Goal: Use online tool/utility: Utilize a website feature to perform a specific function

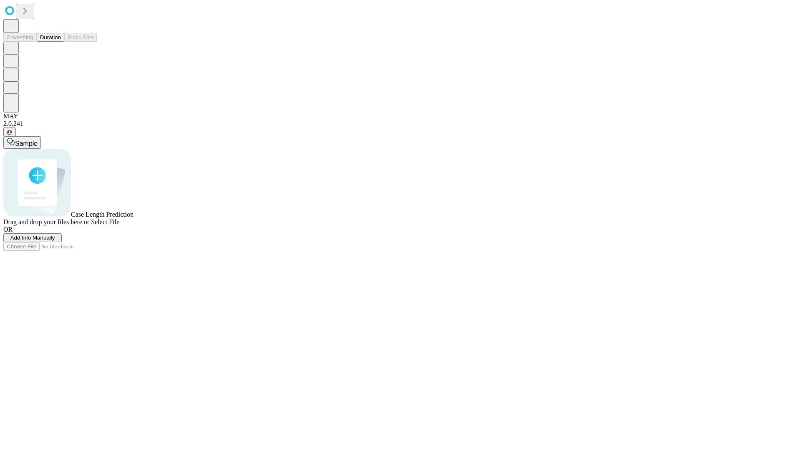
click at [61, 42] on button "Duration" at bounding box center [51, 37] width 28 height 9
click at [55, 241] on span "Add Info Manually" at bounding box center [32, 238] width 45 height 6
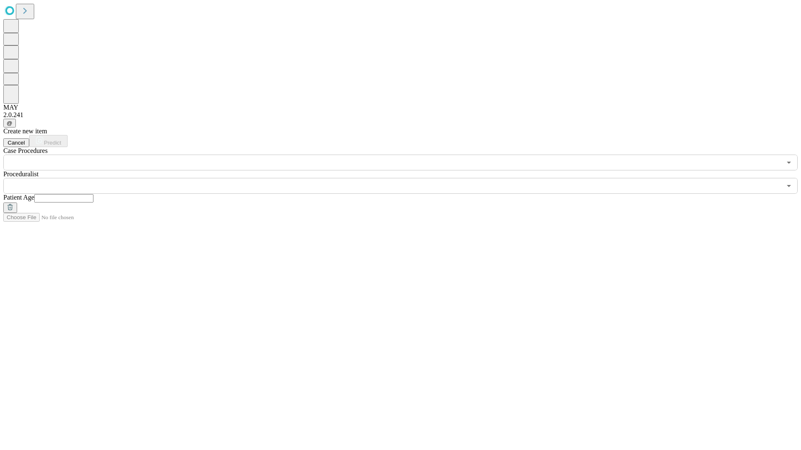
click at [93, 194] on input "text" at bounding box center [63, 198] width 59 height 8
type input "**"
click at [406, 178] on input "text" at bounding box center [392, 186] width 778 height 16
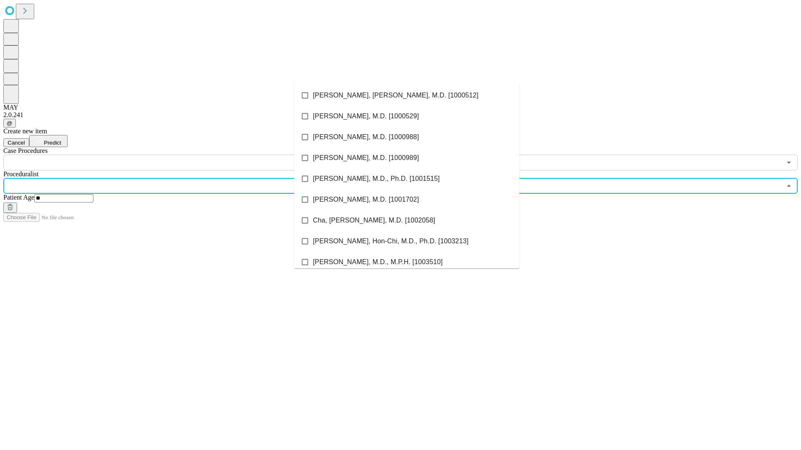
click at [407, 96] on li "[PERSON_NAME], [PERSON_NAME], M.D. [1000512]" at bounding box center [406, 95] width 225 height 21
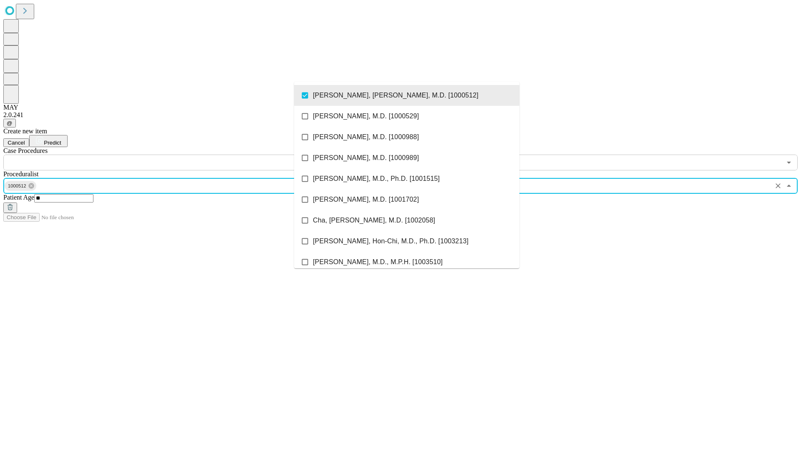
click at [175, 155] on input "text" at bounding box center [392, 163] width 778 height 16
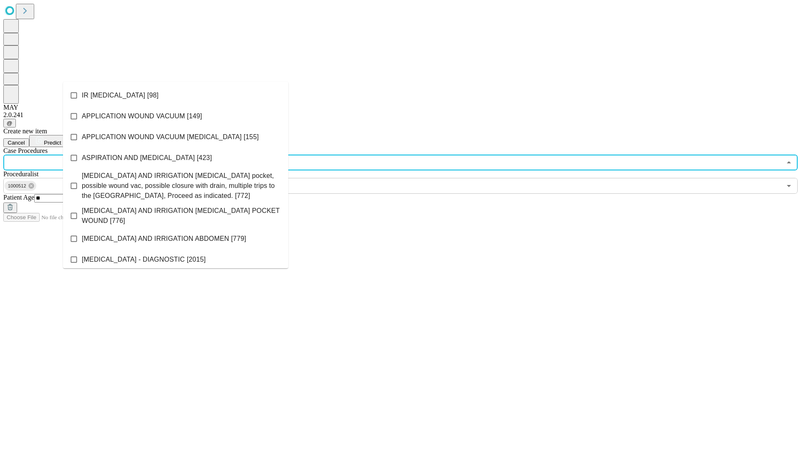
click at [176, 96] on li "IR [MEDICAL_DATA] [98]" at bounding box center [175, 95] width 225 height 21
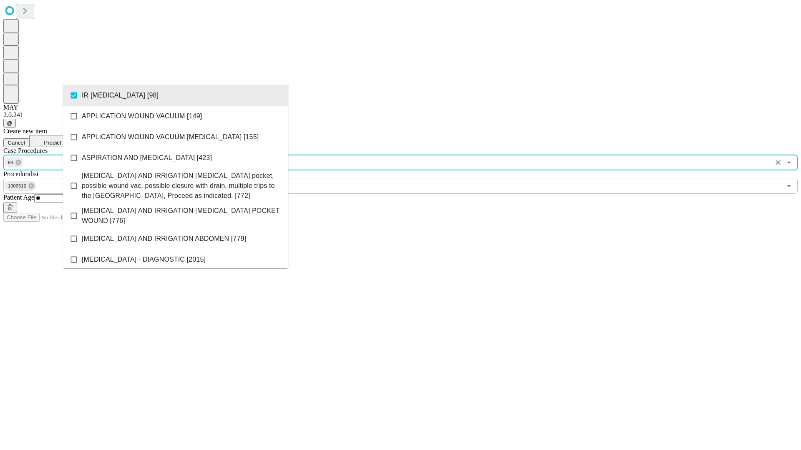
click at [61, 140] on span "Predict" at bounding box center [52, 143] width 17 height 6
